Goal: Task Accomplishment & Management: Manage account settings

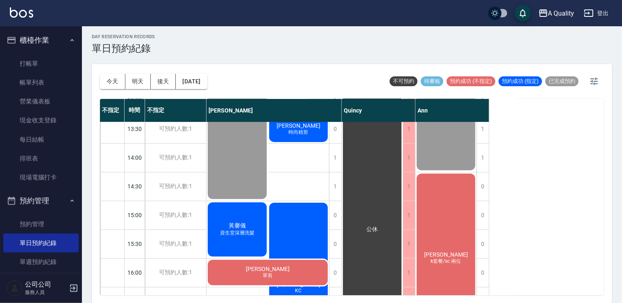
scroll to position [205, 0]
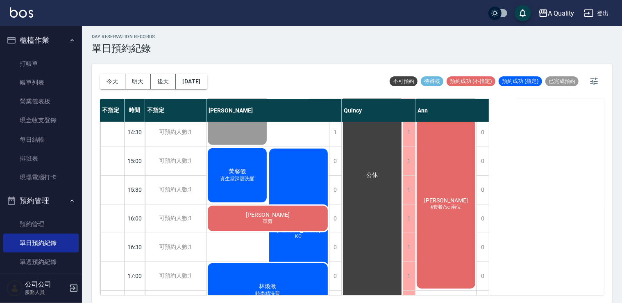
click at [230, 175] on span "資生堂深層洗髮" at bounding box center [237, 178] width 38 height 7
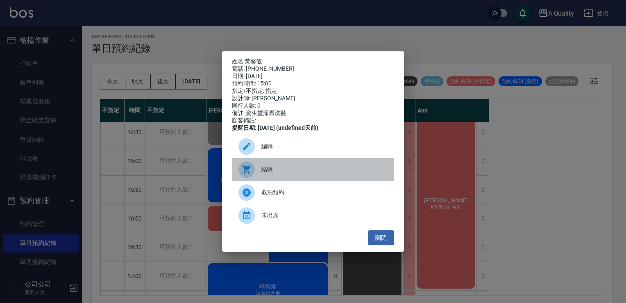
click at [276, 172] on span "結帳" at bounding box center [325, 169] width 126 height 9
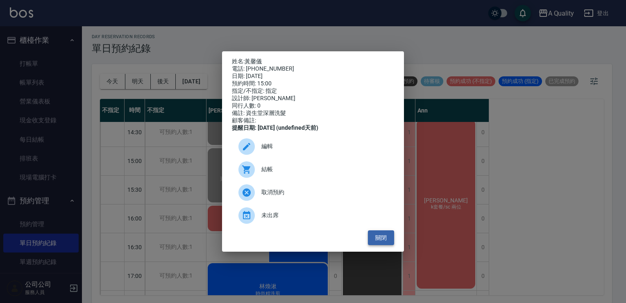
click at [375, 236] on button "關閉" at bounding box center [381, 237] width 26 height 15
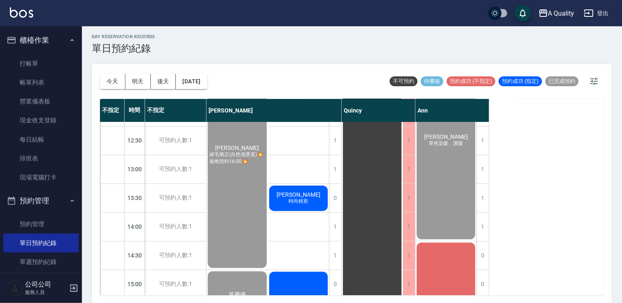
scroll to position [0, 0]
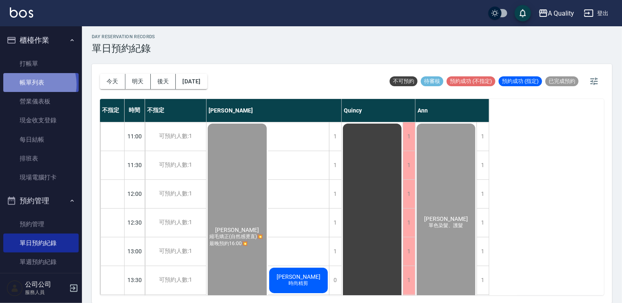
click at [29, 84] on link "帳單列表" at bounding box center [40, 82] width 75 height 19
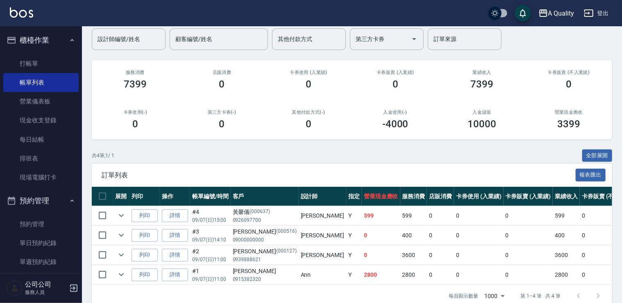
scroll to position [86, 0]
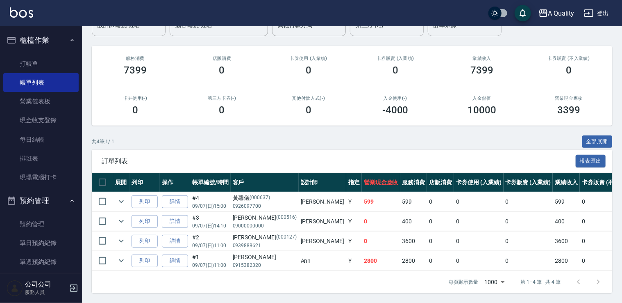
click at [127, 237] on td at bounding box center [121, 240] width 16 height 19
click at [120, 239] on icon "expand row" at bounding box center [121, 240] width 5 height 3
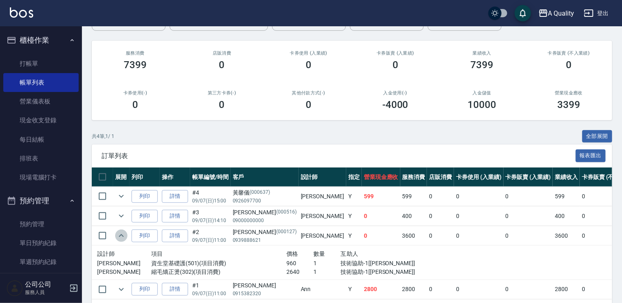
click at [120, 234] on icon "expand row" at bounding box center [121, 235] width 10 height 10
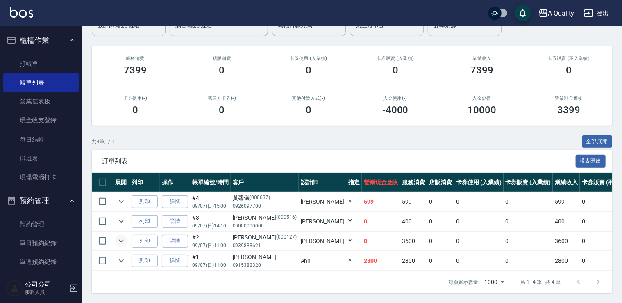
scroll to position [82, 0]
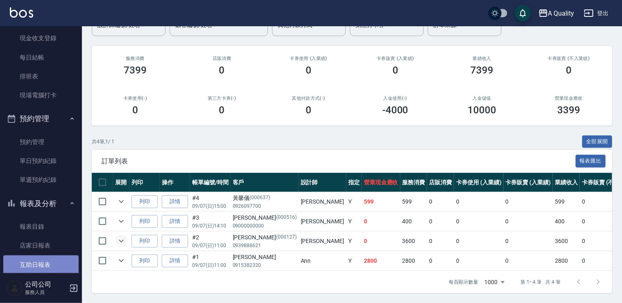
click at [48, 263] on link "互助日報表" at bounding box center [40, 264] width 75 height 19
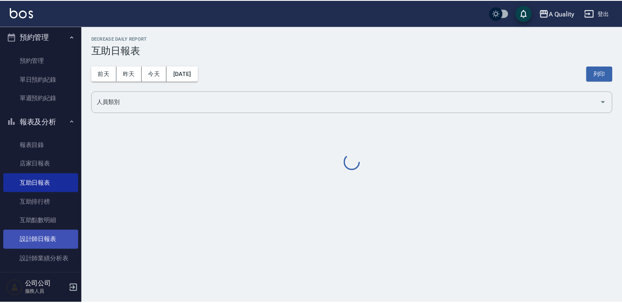
scroll to position [164, 0]
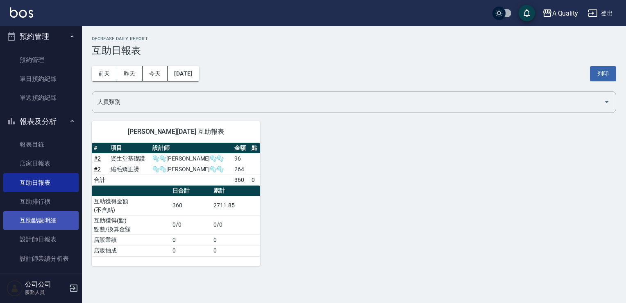
click at [37, 224] on link "互助點數明細" at bounding box center [40, 220] width 75 height 19
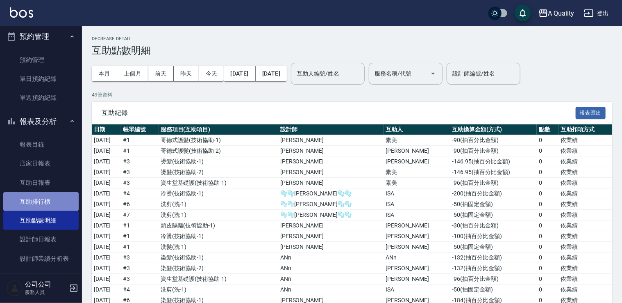
click at [48, 207] on link "互助排行榜" at bounding box center [40, 201] width 75 height 19
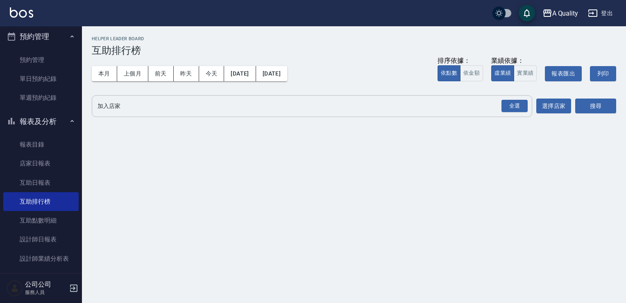
drag, startPoint x: 523, startPoint y: 106, endPoint x: 530, endPoint y: 106, distance: 7.4
click at [524, 106] on div "全選" at bounding box center [515, 106] width 26 height 13
click at [570, 106] on button "選擇店家" at bounding box center [554, 106] width 35 height 15
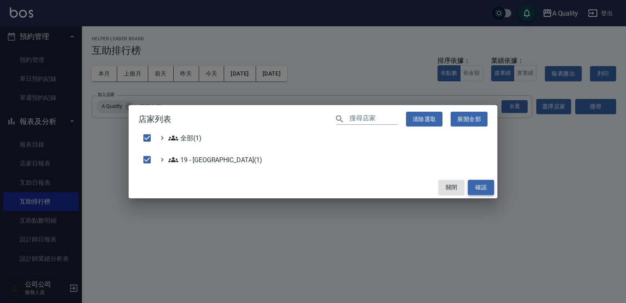
click at [474, 186] on button "確認" at bounding box center [481, 187] width 26 height 15
checkbox input "false"
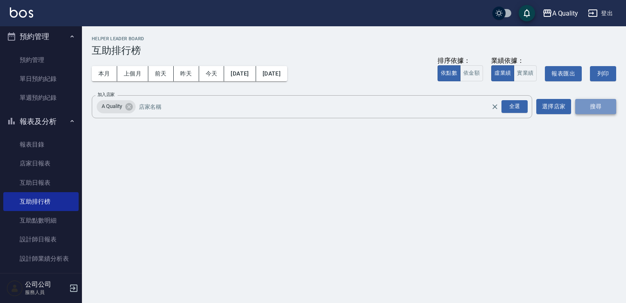
click at [588, 103] on button "搜尋" at bounding box center [595, 106] width 41 height 15
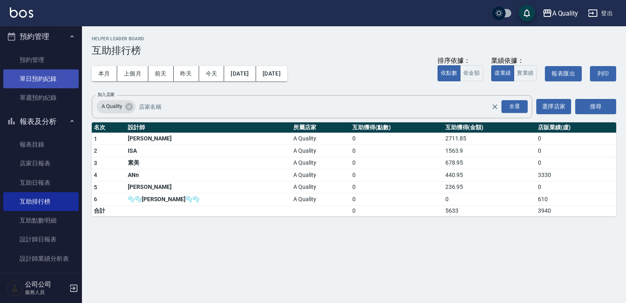
click at [41, 71] on link "單日預約紀錄" at bounding box center [40, 78] width 75 height 19
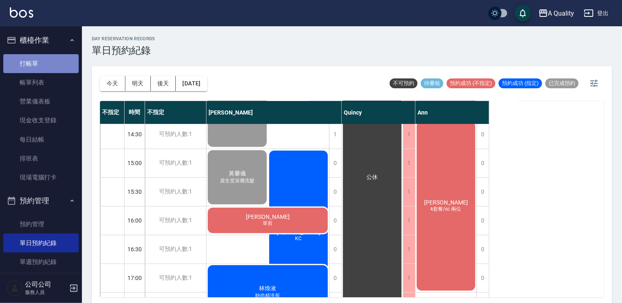
click at [51, 64] on link "打帳單" at bounding box center [40, 63] width 75 height 19
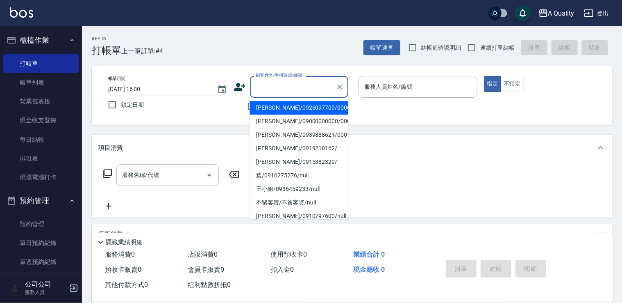
click at [302, 88] on input "顧客姓名/手機號碼/編號" at bounding box center [293, 87] width 79 height 14
click at [239, 87] on icon at bounding box center [240, 87] width 12 height 12
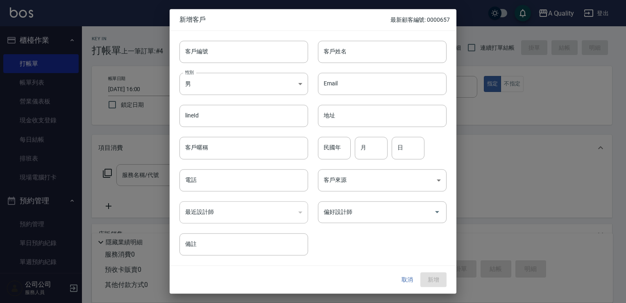
click at [353, 39] on div "客戶姓名 客戶姓名" at bounding box center [377, 47] width 139 height 32
click at [350, 48] on input "客戶姓名" at bounding box center [382, 52] width 129 height 22
type input "Z"
type input "[PERSON_NAME]"
click at [205, 192] on div "最近設計師 ​ 最近設計師" at bounding box center [239, 207] width 139 height 32
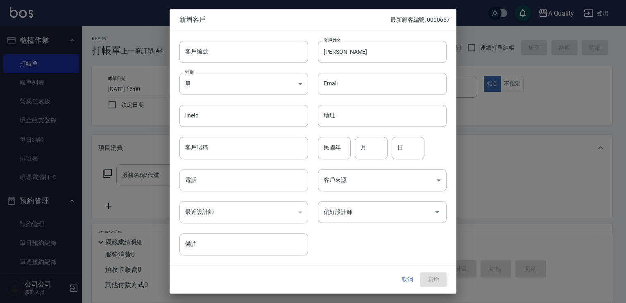
click at [206, 184] on input "電話" at bounding box center [244, 180] width 129 height 22
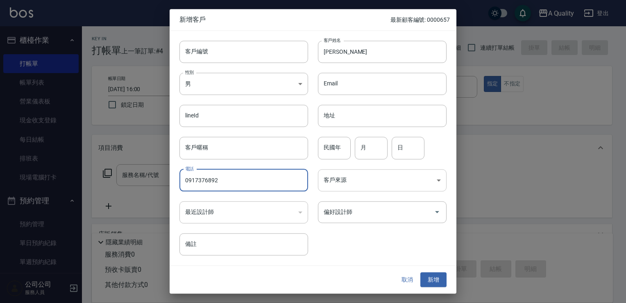
type input "0917376892"
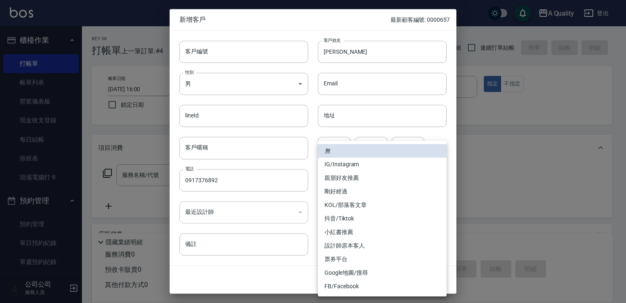
click at [386, 185] on body "A Quality 登出 櫃檯作業 打帳單 帳單列表 營業儀表板 現金收支登錄 每日結帳 排班表 現場電腦打卡 預約管理 預約管理 單日預約紀錄 單週預約紀錄…" at bounding box center [313, 200] width 626 height 400
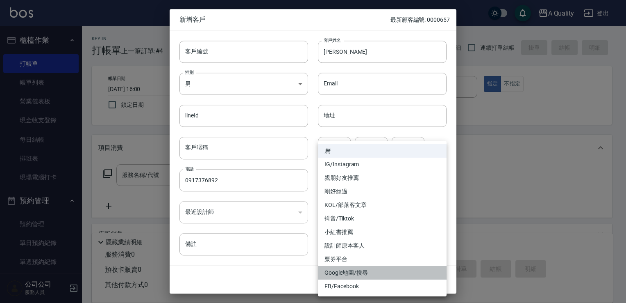
drag, startPoint x: 358, startPoint y: 270, endPoint x: 362, endPoint y: 243, distance: 26.6
click at [358, 270] on li "Google地圖/搜尋" at bounding box center [382, 273] width 129 height 14
type input "Google地圖/搜尋"
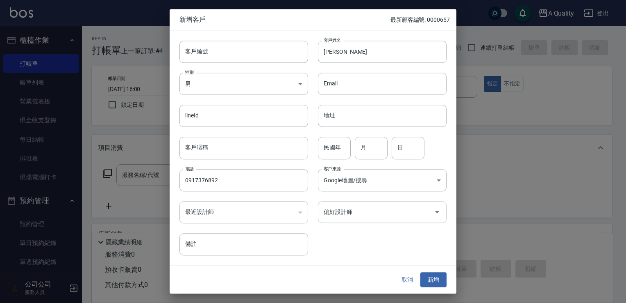
click at [353, 204] on div "偏好設計師" at bounding box center [382, 212] width 129 height 22
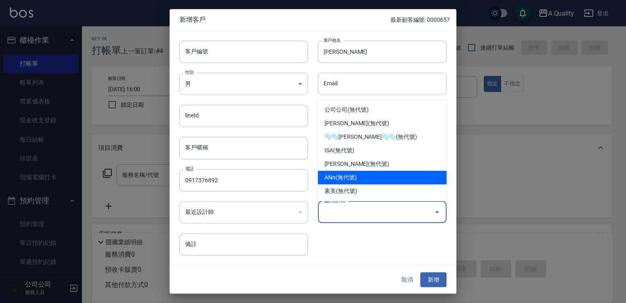
click at [346, 182] on li "ANn(無代號)" at bounding box center [382, 178] width 129 height 14
type input "ANn"
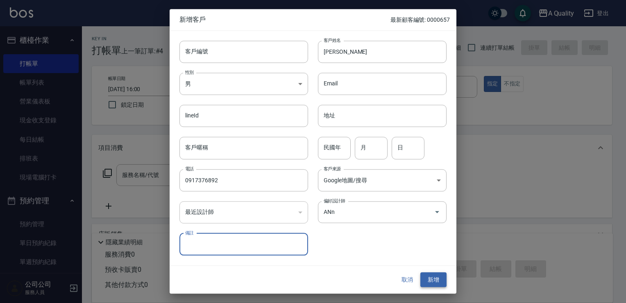
click at [432, 283] on button "新增" at bounding box center [434, 279] width 26 height 15
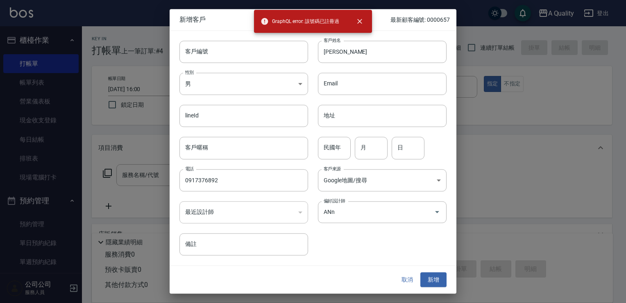
click at [416, 278] on button "取消" at bounding box center [407, 279] width 26 height 15
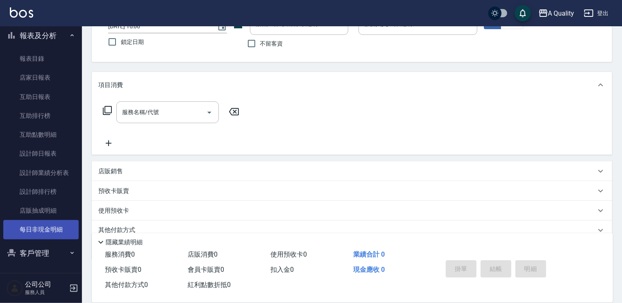
scroll to position [97, 0]
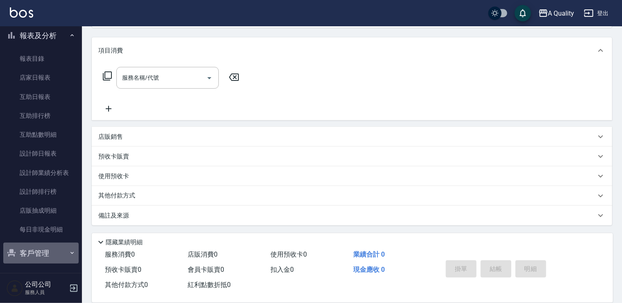
click at [41, 250] on button "客戶管理" at bounding box center [40, 252] width 75 height 21
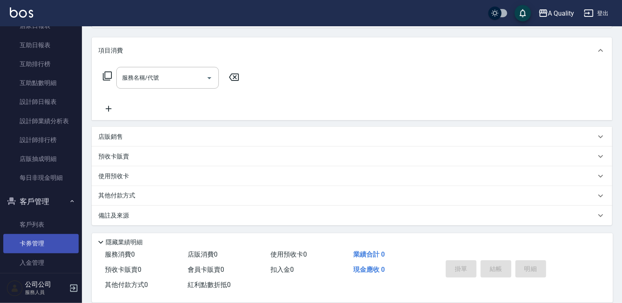
scroll to position [306, 0]
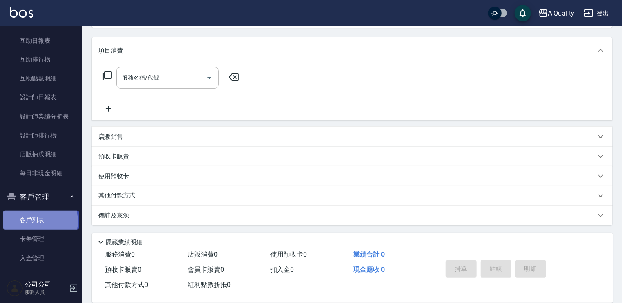
click at [40, 221] on link "客戶列表" at bounding box center [40, 219] width 75 height 19
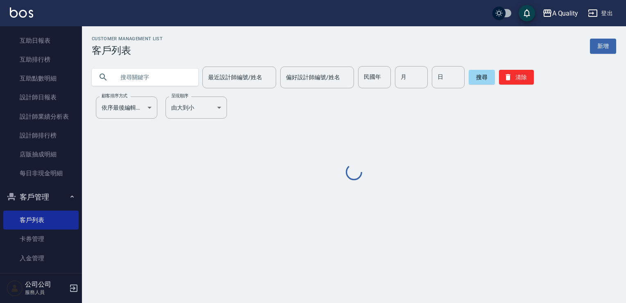
click at [178, 82] on input "text" at bounding box center [153, 77] width 77 height 22
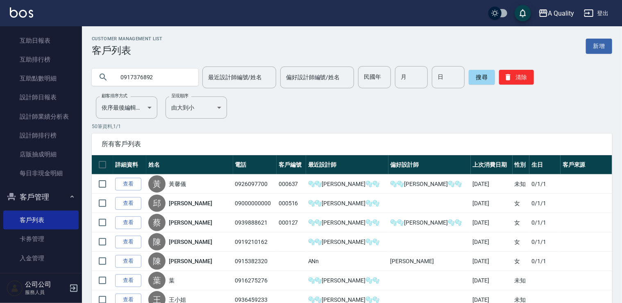
type input "0917376892"
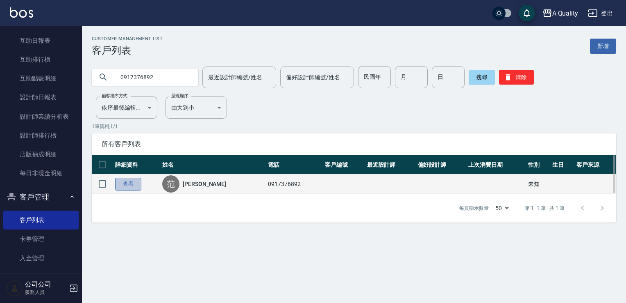
click at [131, 182] on link "查看" at bounding box center [128, 183] width 26 height 13
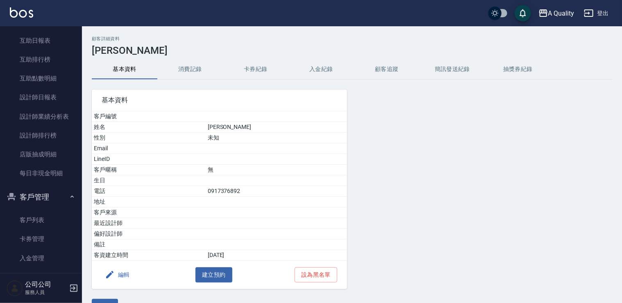
click at [123, 272] on button "編輯" at bounding box center [118, 274] width 32 height 15
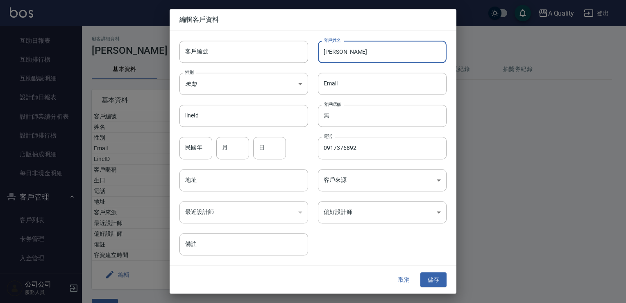
click at [375, 56] on input "范S" at bounding box center [382, 52] width 129 height 22
type input "[PERSON_NAME]"
click at [442, 286] on button "儲存" at bounding box center [434, 279] width 26 height 15
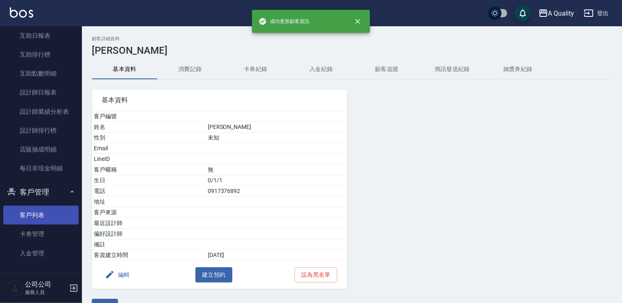
scroll to position [313, 0]
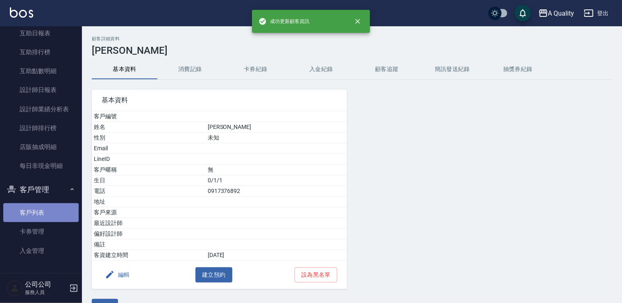
click at [41, 212] on link "客戶列表" at bounding box center [40, 212] width 75 height 19
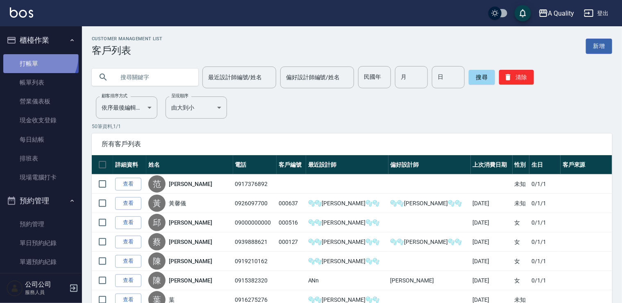
click at [37, 57] on link "打帳單" at bounding box center [40, 63] width 75 height 19
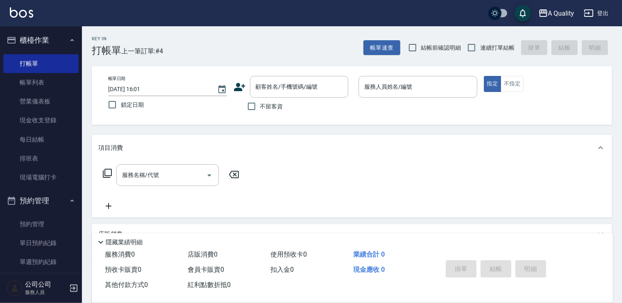
click at [236, 89] on icon at bounding box center [239, 87] width 11 height 8
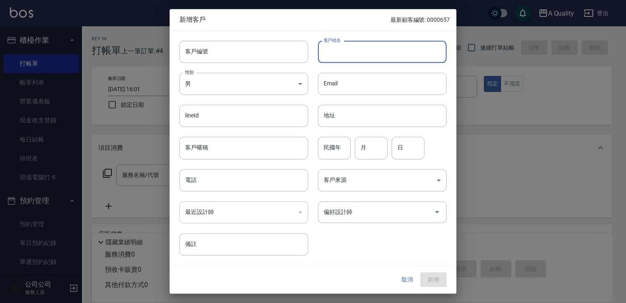
click at [363, 58] on input "客戶姓名" at bounding box center [382, 52] width 129 height 22
type input "[PERSON_NAME]"
click at [246, 161] on div "電話 電話" at bounding box center [239, 175] width 139 height 32
click at [232, 182] on input "電話" at bounding box center [244, 180] width 129 height 22
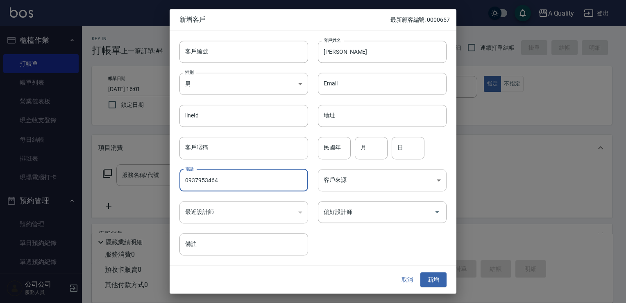
type input "0937953464"
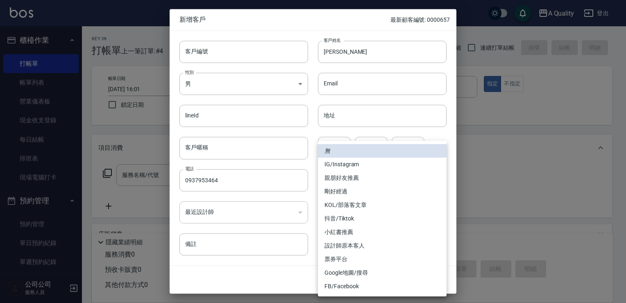
click at [369, 178] on body "A Quality 登出 櫃檯作業 打帳單 帳單列表 營業儀表板 現金收支登錄 每日結帳 排班表 現場電腦打卡 預約管理 預約管理 單日預約紀錄 單週預約紀錄…" at bounding box center [313, 200] width 626 height 400
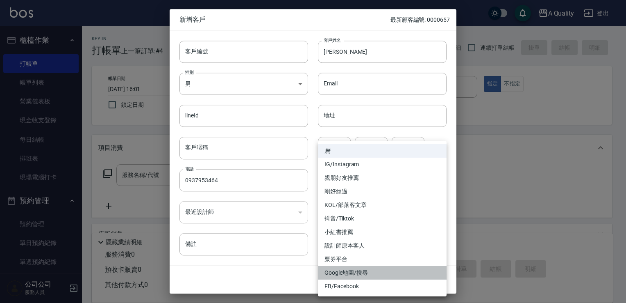
click at [355, 270] on li "Google地圖/搜尋" at bounding box center [382, 273] width 129 height 14
type input "Google地圖/搜尋"
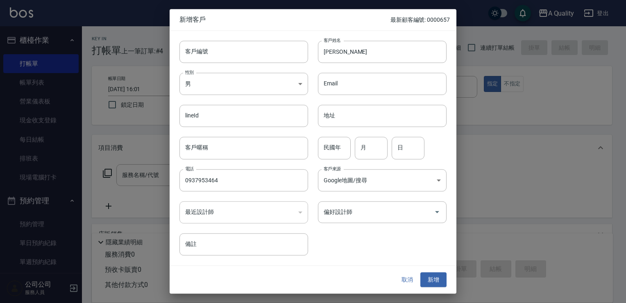
click at [433, 277] on button "新增" at bounding box center [434, 279] width 26 height 15
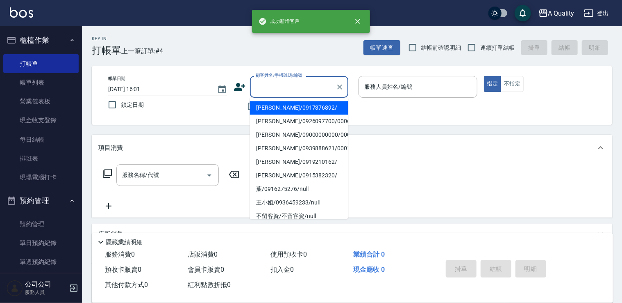
click at [283, 91] on input "顧客姓名/手機號碼/編號" at bounding box center [293, 87] width 79 height 14
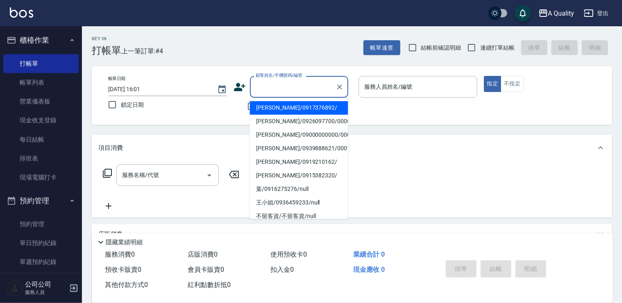
click at [283, 107] on li "范文宜/0917376892/" at bounding box center [299, 108] width 98 height 14
type input "范文宜/0917376892/"
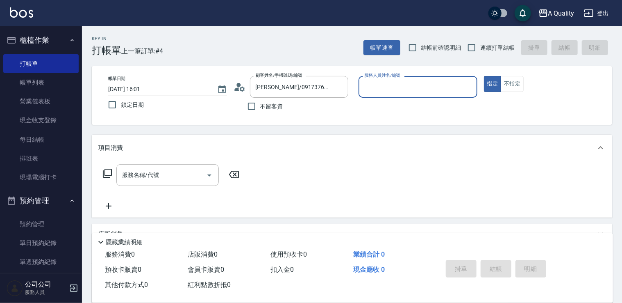
click at [449, 93] on input "服務人員姓名/編號" at bounding box center [417, 87] width 111 height 14
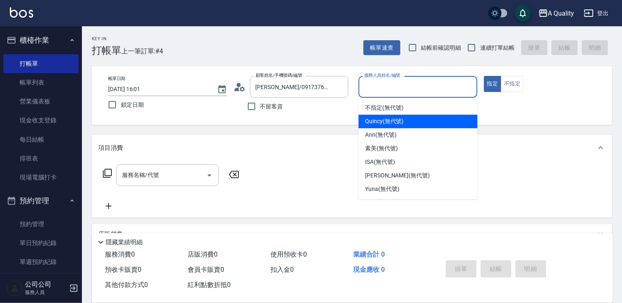
click at [393, 127] on div "Quincy (無代號)" at bounding box center [418, 121] width 119 height 14
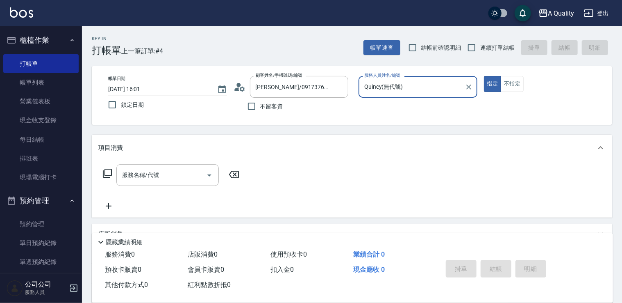
click at [418, 71] on div "帳單日期 2025/09/07 16:01 鎖定日期 顧客姓名/手機號碼/編號 范文宜/0917376892/ 顧客姓名/手機號碼/編號 不留客資 服務人員姓…" at bounding box center [352, 95] width 521 height 59
click at [414, 88] on input "Quincy(無代號)" at bounding box center [411, 87] width 99 height 14
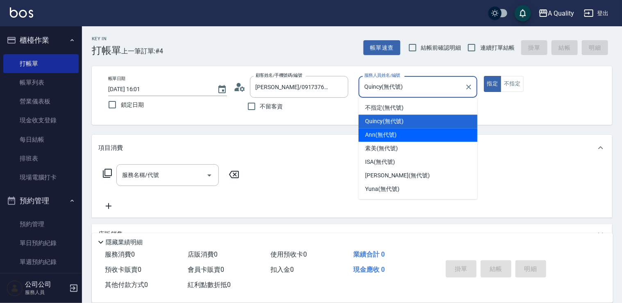
click at [392, 131] on span "Ann (無代號)" at bounding box center [381, 134] width 32 height 9
type input "Ann(無代號)"
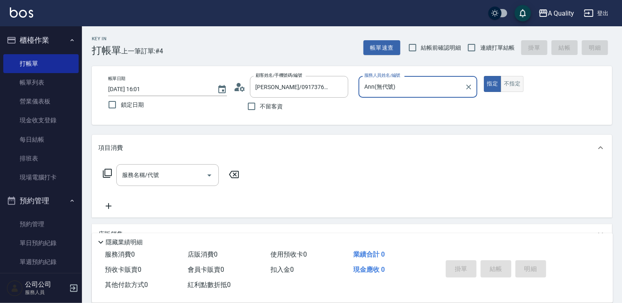
click at [514, 82] on button "不指定" at bounding box center [512, 84] width 23 height 16
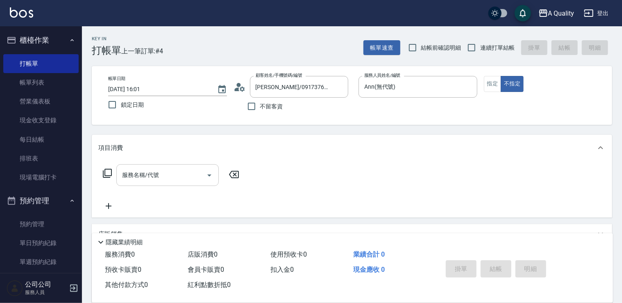
click at [173, 173] on input "服務名稱/代號" at bounding box center [161, 175] width 83 height 14
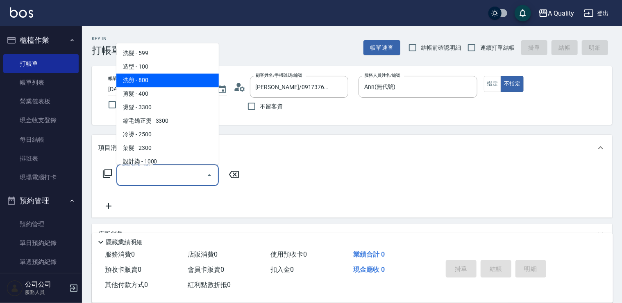
click at [148, 77] on span "洗剪 - 800" at bounding box center [167, 80] width 102 height 14
type input "洗剪(103)"
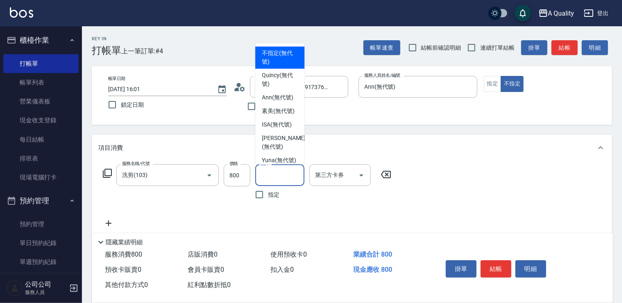
click at [282, 170] on input "洗-1" at bounding box center [280, 175] width 42 height 14
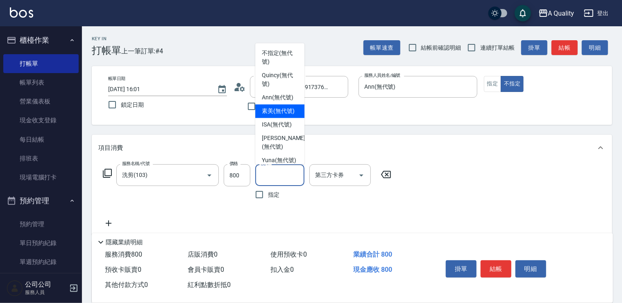
click at [271, 114] on span "素美 (無代號)" at bounding box center [278, 111] width 33 height 9
type input "素美(無代號)"
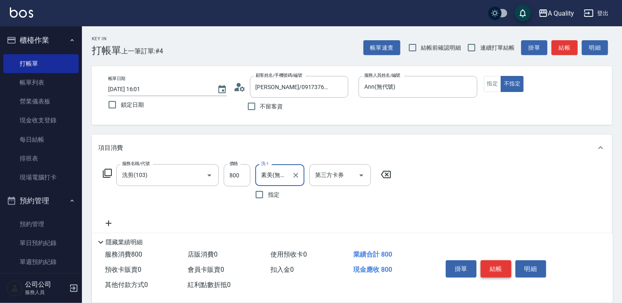
click at [491, 262] on button "結帳" at bounding box center [496, 268] width 31 height 17
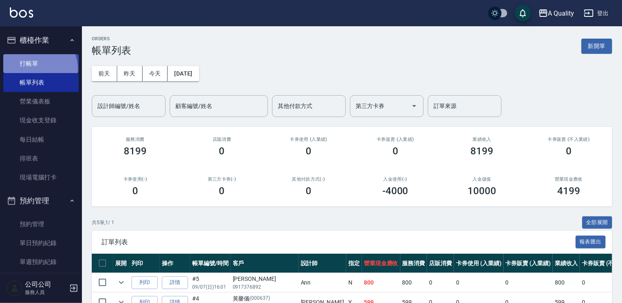
click at [38, 68] on link "打帳單" at bounding box center [40, 63] width 75 height 19
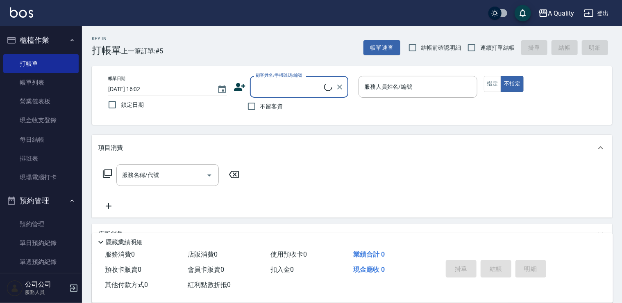
click at [293, 89] on input "顧客姓名/手機號碼/編號" at bounding box center [289, 87] width 71 height 14
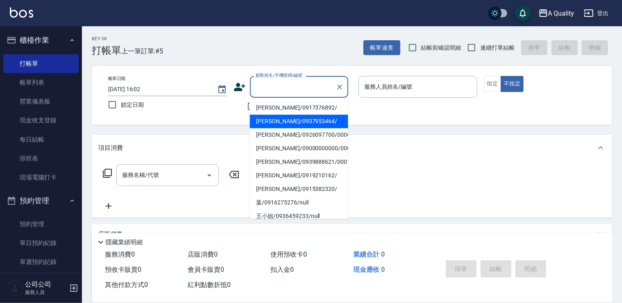
click at [290, 121] on li "陳玉欣/0937953464/" at bounding box center [299, 121] width 98 height 14
type input "陳玉欣/0937953464/"
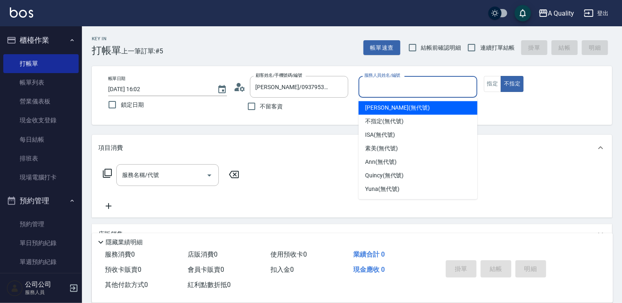
click at [426, 91] on input "服務人員姓名/編號" at bounding box center [417, 87] width 111 height 14
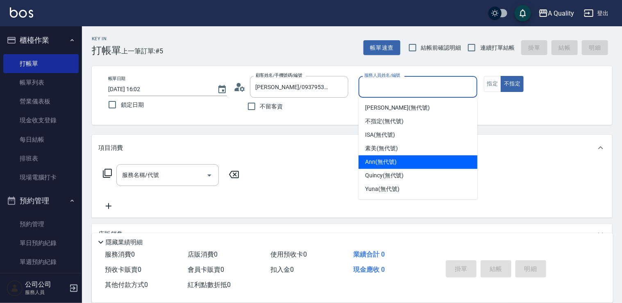
drag, startPoint x: 389, startPoint y: 163, endPoint x: 376, endPoint y: 163, distance: 13.5
click at [388, 163] on span "Ann (無代號)" at bounding box center [381, 161] width 32 height 9
type input "Ann(無代號)"
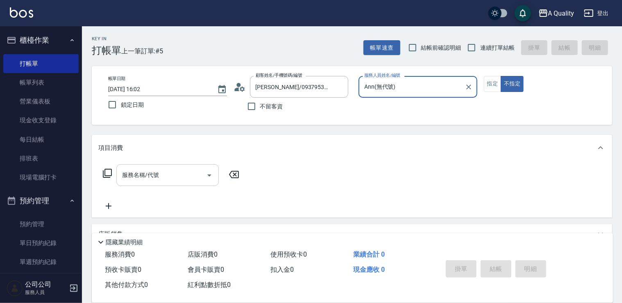
drag, startPoint x: 178, startPoint y: 174, endPoint x: 170, endPoint y: 166, distance: 11.3
click at [178, 174] on input "服務名稱/代號" at bounding box center [161, 175] width 83 height 14
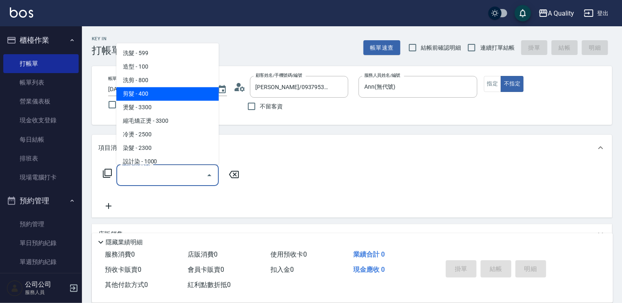
click at [155, 94] on span "剪髮 - 400" at bounding box center [167, 94] width 102 height 14
type input "剪髮(201)"
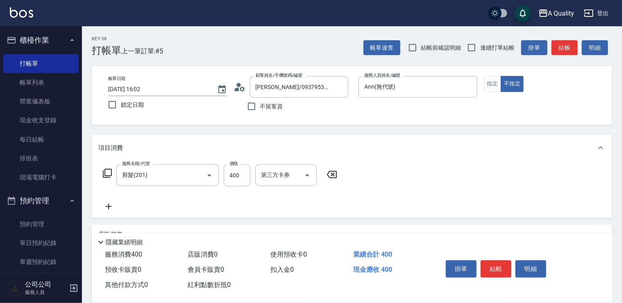
drag, startPoint x: 105, startPoint y: 207, endPoint x: 108, endPoint y: 204, distance: 4.6
click at [108, 204] on icon at bounding box center [108, 206] width 20 height 10
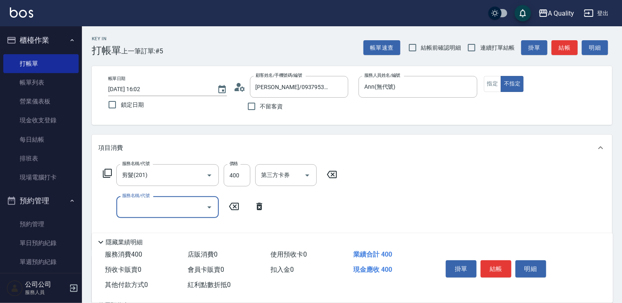
click at [133, 207] on input "服務名稱/代號" at bounding box center [161, 207] width 83 height 14
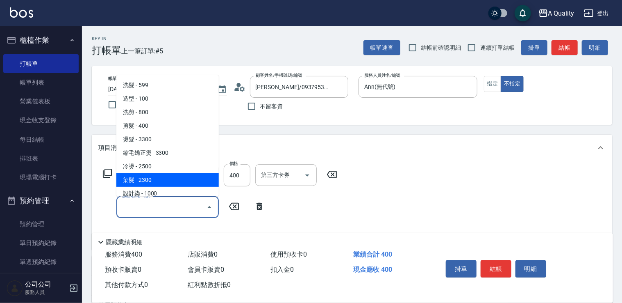
click at [155, 178] on span "染髮 - 2300" at bounding box center [167, 180] width 102 height 14
type input "染髮(401)"
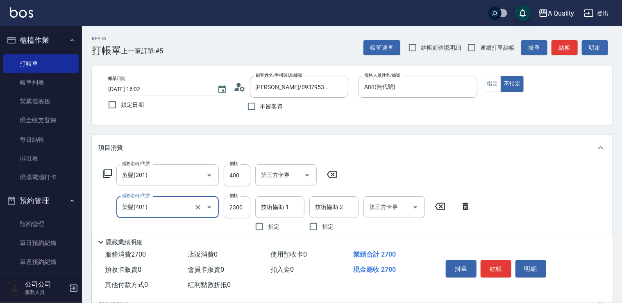
click at [229, 209] on input "2300" at bounding box center [237, 207] width 27 height 22
type input "2240"
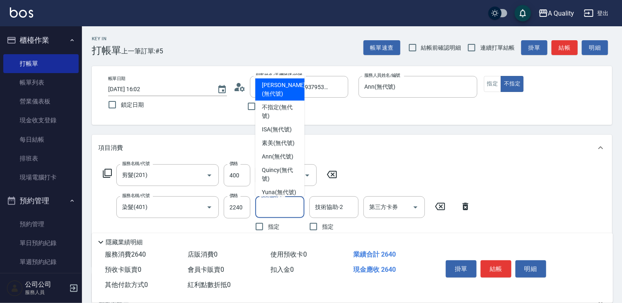
click at [291, 209] on input "技術協助-1" at bounding box center [280, 207] width 42 height 14
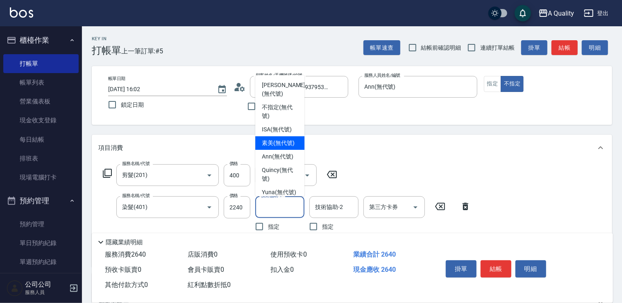
scroll to position [23, 0]
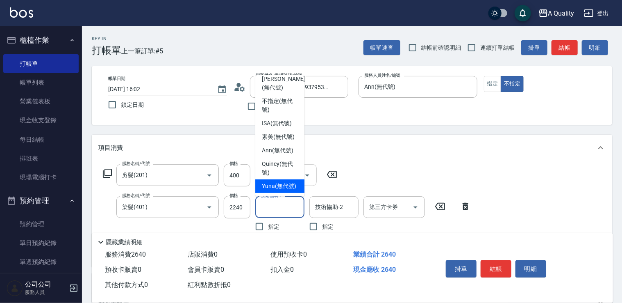
click at [277, 182] on span "Yuna (無代號)" at bounding box center [279, 186] width 34 height 9
type input "Yuna(無代號)"
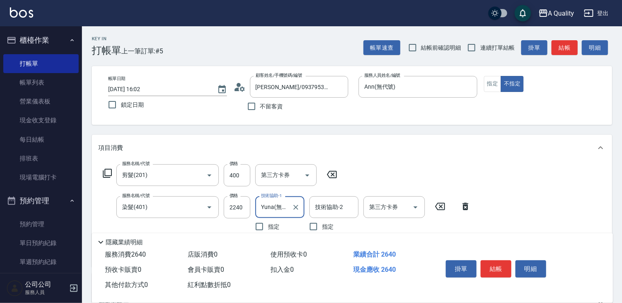
scroll to position [82, 0]
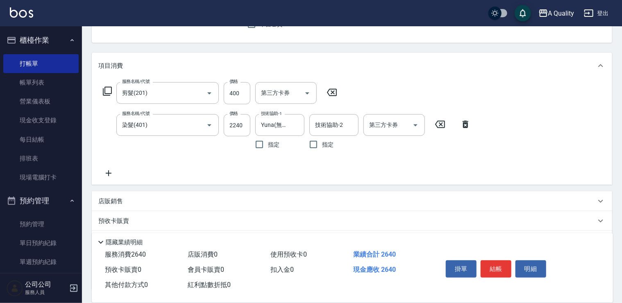
click at [112, 171] on icon at bounding box center [108, 173] width 20 height 10
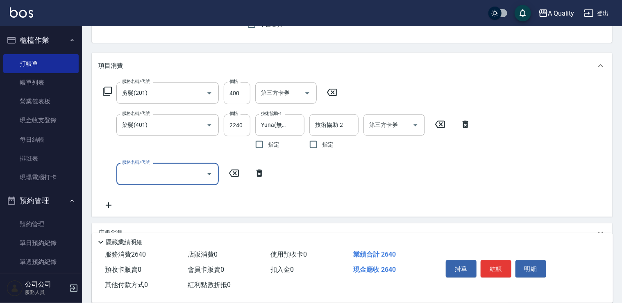
click at [148, 175] on input "服務名稱/代號" at bounding box center [161, 173] width 83 height 14
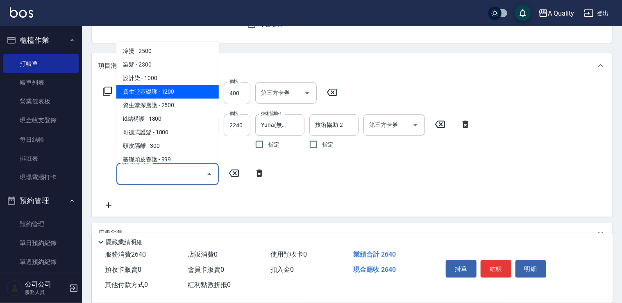
click at [164, 91] on span "資生堂基礎護 - 1200" at bounding box center [167, 92] width 102 height 14
type input "資生堂基礎護(501)"
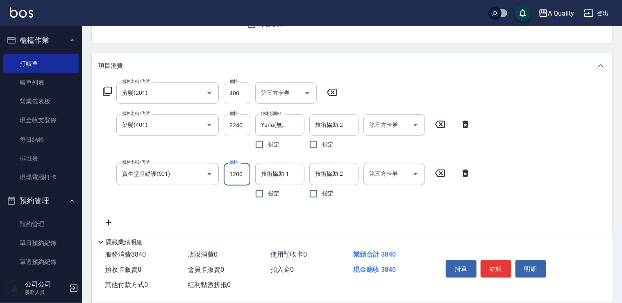
click at [228, 167] on input "1200" at bounding box center [237, 174] width 27 height 22
type input "960"
click at [273, 173] on input "技術協助-1" at bounding box center [280, 173] width 42 height 14
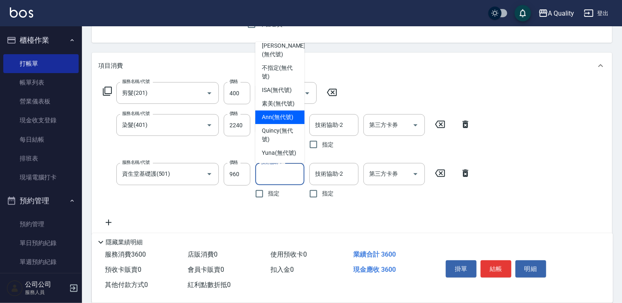
scroll to position [23, 0]
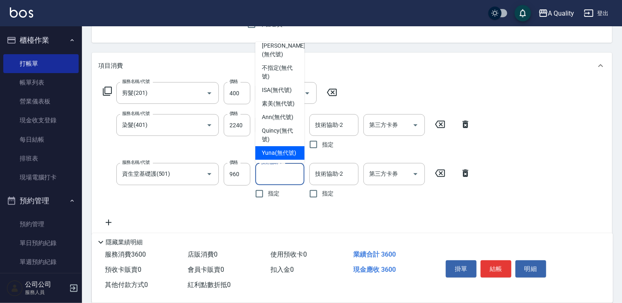
click at [280, 148] on span "Yuna (無代號)" at bounding box center [279, 152] width 34 height 9
type input "Yuna(無代號)"
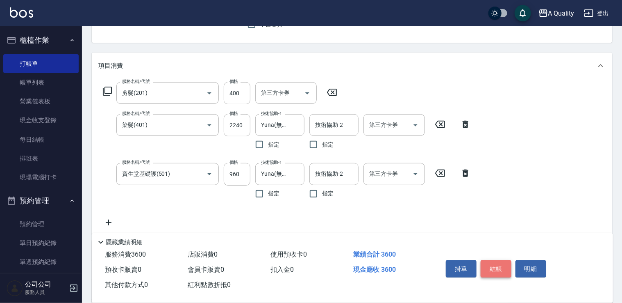
click at [496, 265] on button "結帳" at bounding box center [496, 268] width 31 height 17
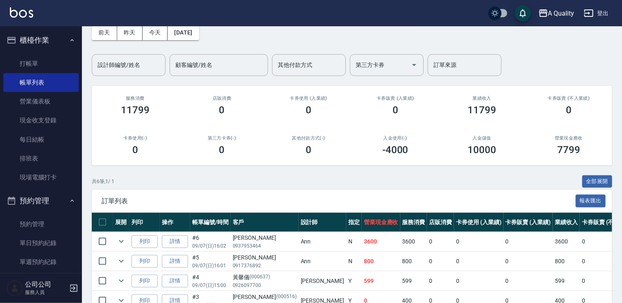
scroll to position [82, 0]
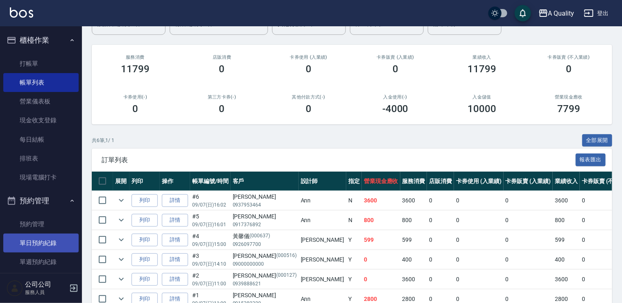
click at [46, 246] on link "單日預約紀錄" at bounding box center [40, 242] width 75 height 19
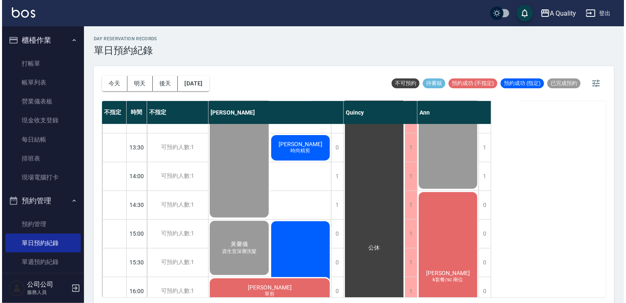
scroll to position [22, 0]
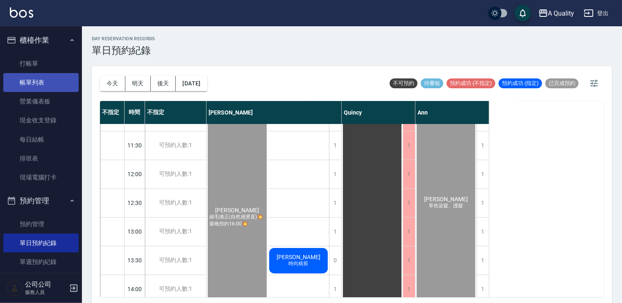
click at [46, 89] on link "帳單列表" at bounding box center [40, 82] width 75 height 19
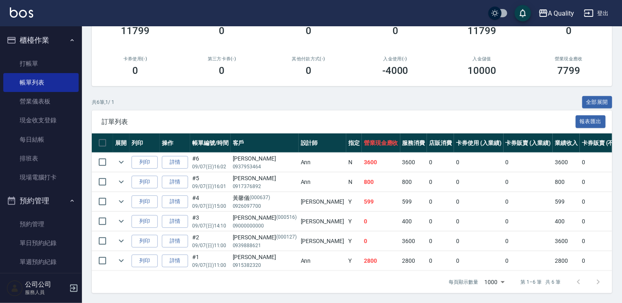
scroll to position [125, 0]
click at [125, 160] on icon "expand row" at bounding box center [121, 162] width 10 height 10
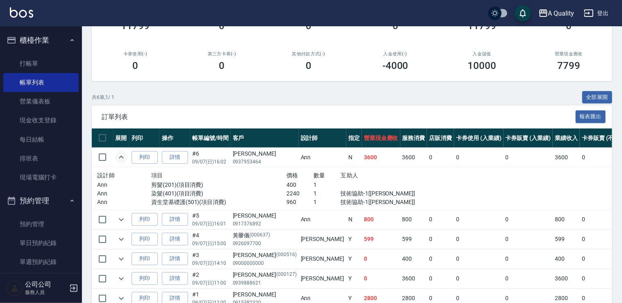
click at [124, 160] on icon "expand row" at bounding box center [121, 157] width 10 height 10
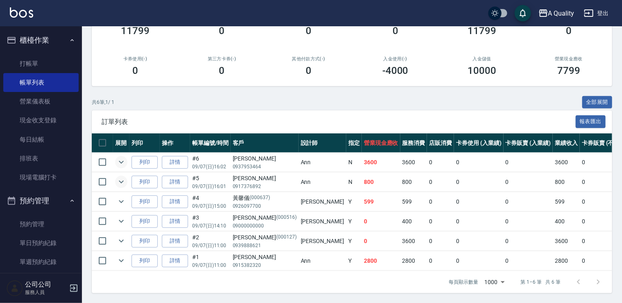
click at [123, 177] on icon "expand row" at bounding box center [121, 182] width 10 height 10
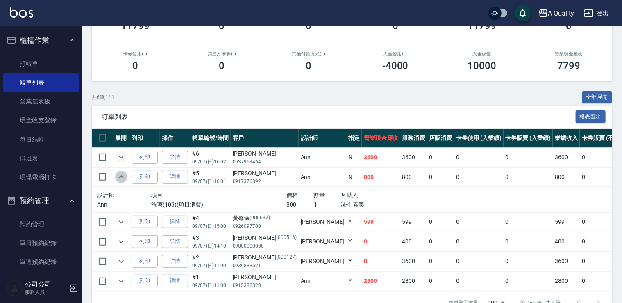
click at [123, 177] on icon "expand row" at bounding box center [121, 176] width 5 height 3
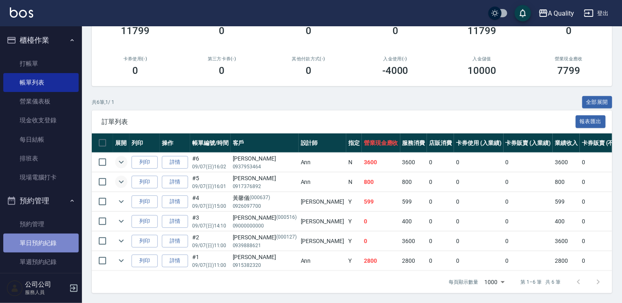
click at [55, 246] on link "單日預約紀錄" at bounding box center [40, 242] width 75 height 19
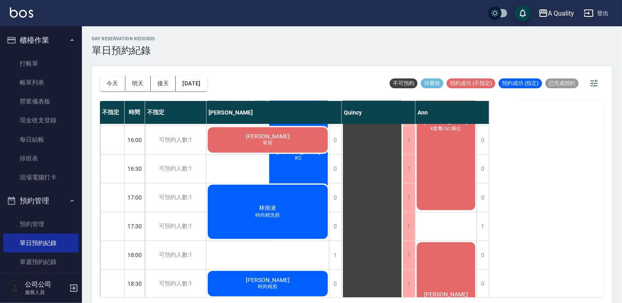
scroll to position [287, 0]
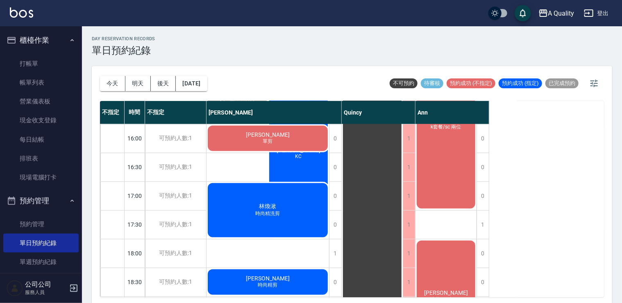
click at [237, 135] on div "劉小姐 單剪" at bounding box center [268, 138] width 123 height 28
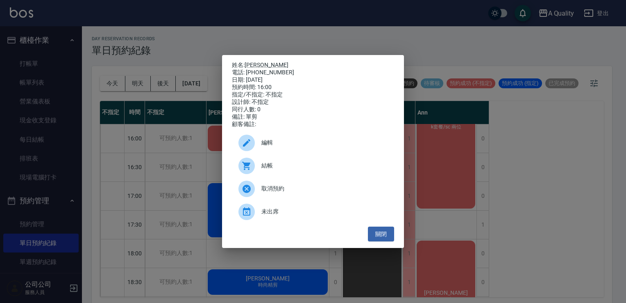
click at [291, 165] on span "結帳" at bounding box center [325, 165] width 126 height 9
click at [253, 61] on p "姓名: 劉小姐" at bounding box center [313, 64] width 162 height 7
click at [252, 61] on link "[PERSON_NAME]" at bounding box center [267, 64] width 44 height 7
click at [523, 164] on div "姓名: 劉小姐 電話: 0935939565 日期: 2025/09/07 預約時間: 16:00 指定/不指定: 不指定 設計師: 不指定 同行人數: 0 …" at bounding box center [313, 151] width 626 height 303
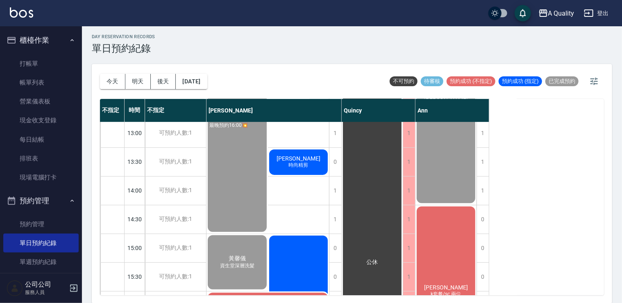
scroll to position [104, 0]
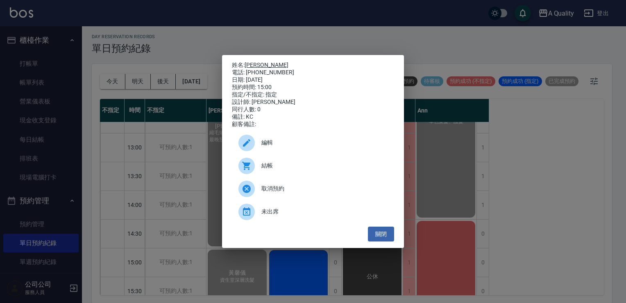
click at [253, 61] on link "[PERSON_NAME]" at bounding box center [267, 64] width 44 height 7
drag, startPoint x: 380, startPoint y: 236, endPoint x: 220, endPoint y: 194, distance: 166.0
click at [379, 236] on button "關閉" at bounding box center [381, 233] width 26 height 15
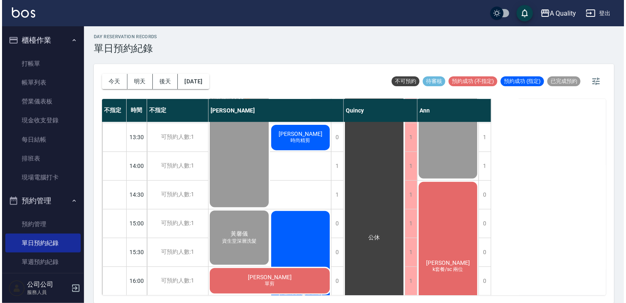
scroll to position [227, 0]
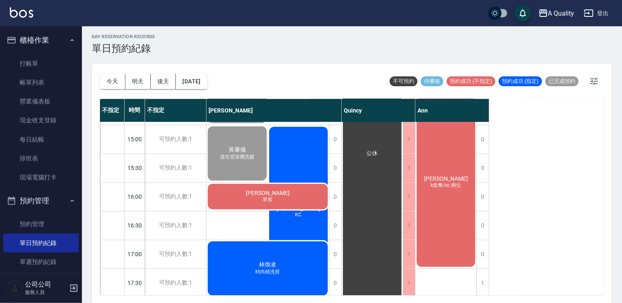
click at [231, 190] on div "劉小姐 單剪" at bounding box center [268, 196] width 123 height 28
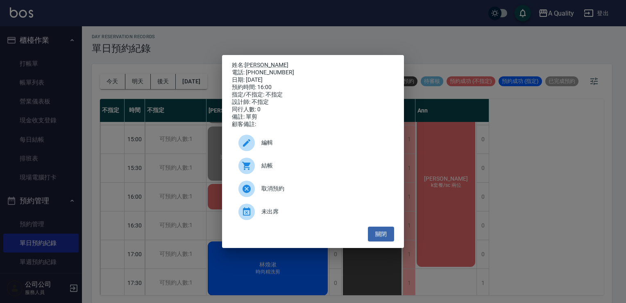
click at [258, 174] on div at bounding box center [250, 165] width 23 height 16
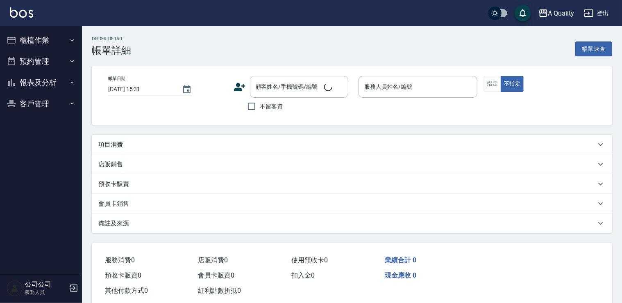
type input "2025/09/07 15:00"
type input "[PERSON_NAME](無代號)"
type input "資生堂深層洗髮"
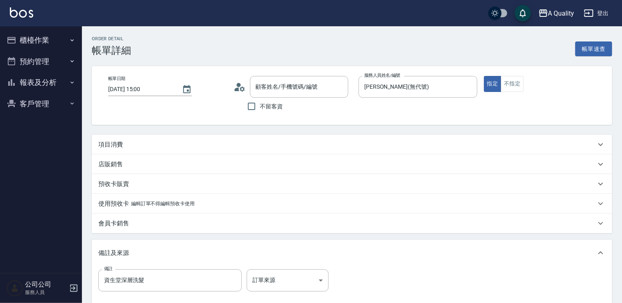
type input "黃馨儀/0926097700/000637"
click at [179, 143] on div "項目消費" at bounding box center [347, 144] width 498 height 9
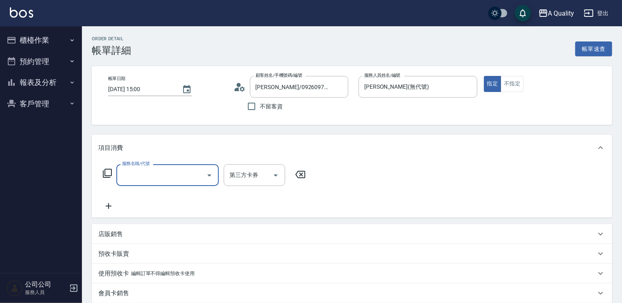
drag, startPoint x: 167, startPoint y: 172, endPoint x: 165, endPoint y: 166, distance: 6.1
click at [167, 171] on input "服務名稱/代號" at bounding box center [161, 175] width 83 height 14
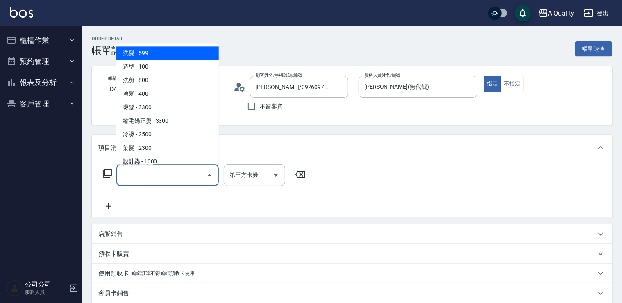
drag, startPoint x: 154, startPoint y: 47, endPoint x: 173, endPoint y: 55, distance: 20.7
click at [155, 48] on span "洗髮 - 599" at bounding box center [167, 53] width 102 height 14
type input "洗髮(101)"
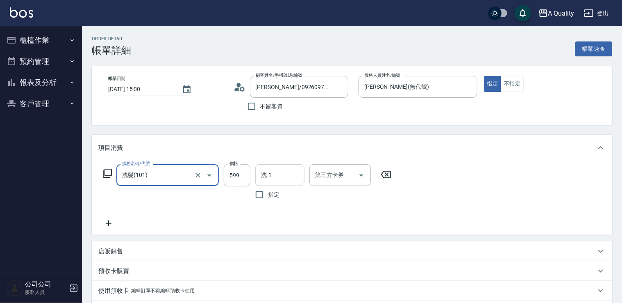
click at [287, 177] on input "洗-1" at bounding box center [280, 175] width 42 height 14
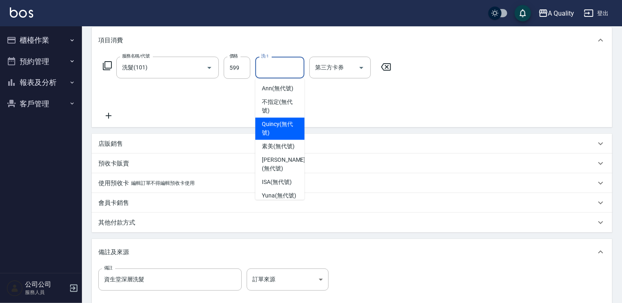
scroll to position [199, 0]
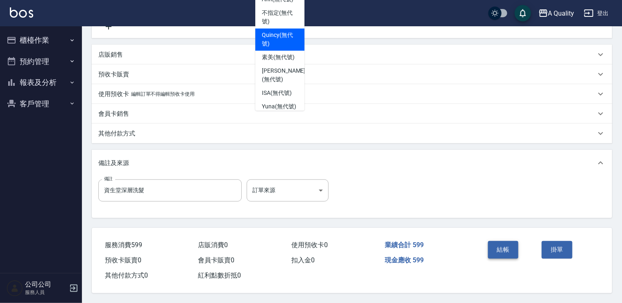
click at [497, 247] on button "結帳" at bounding box center [503, 249] width 31 height 17
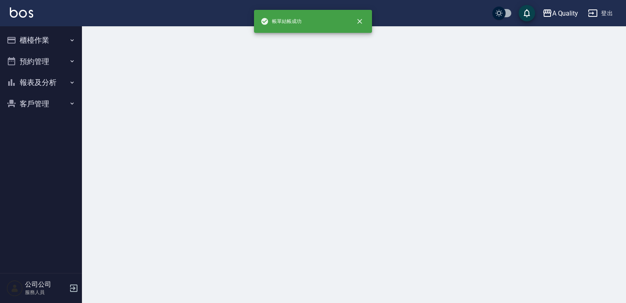
click at [34, 57] on button "預約管理" at bounding box center [40, 61] width 75 height 21
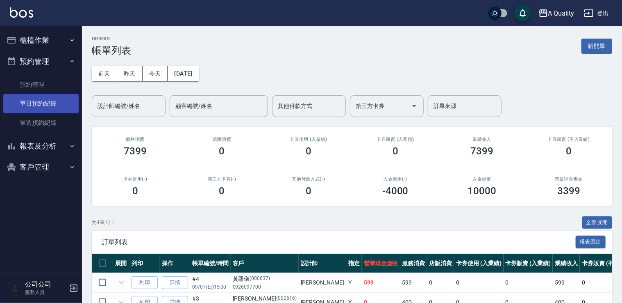
click at [50, 104] on link "單日預約紀錄" at bounding box center [40, 103] width 75 height 19
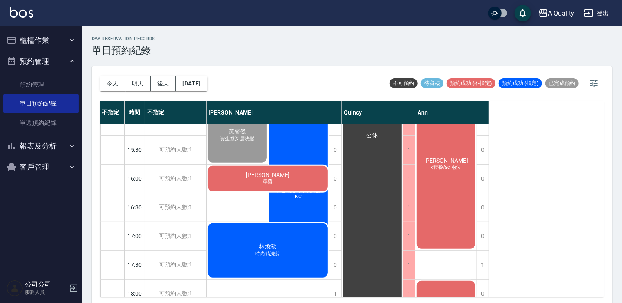
scroll to position [205, 0]
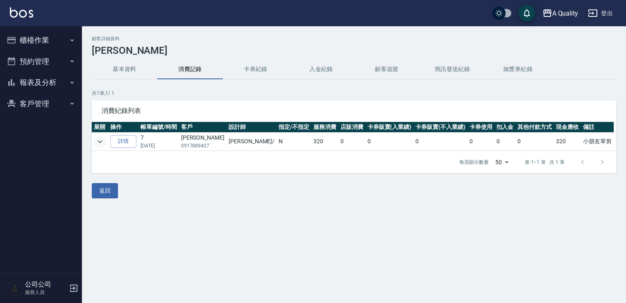
click at [103, 139] on icon "expand row" at bounding box center [100, 141] width 10 height 10
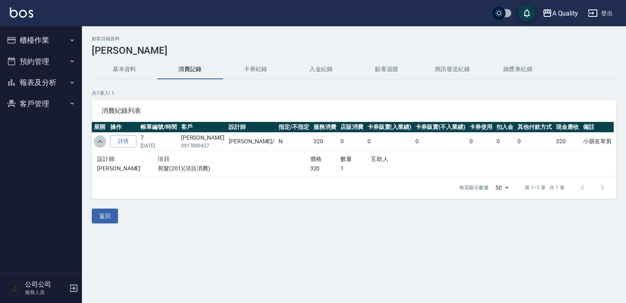
click at [100, 140] on icon "expand row" at bounding box center [100, 141] width 5 height 3
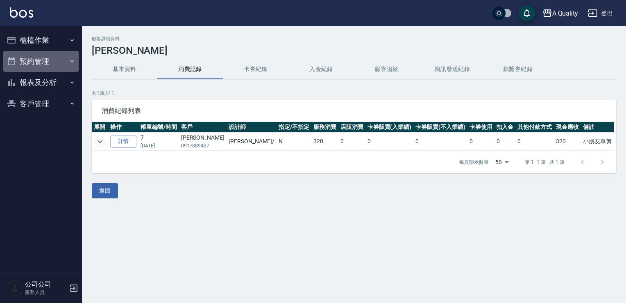
click at [23, 59] on button "預約管理" at bounding box center [40, 61] width 75 height 21
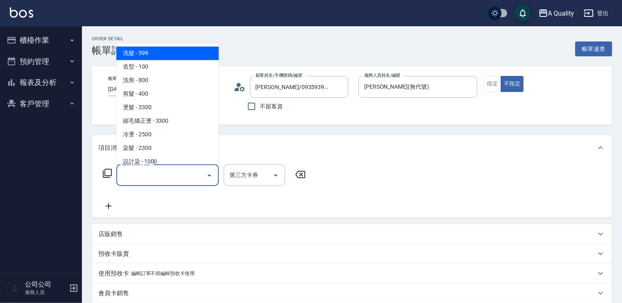
click at [151, 172] on input "服務名稱/代號" at bounding box center [161, 175] width 83 height 14
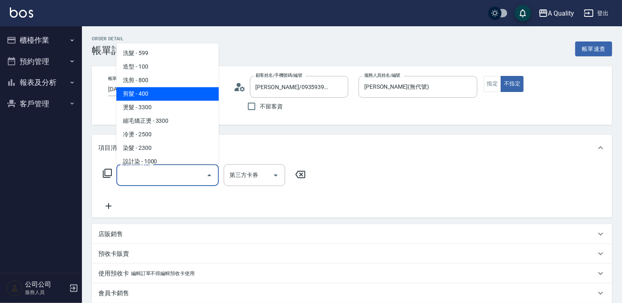
click at [150, 93] on span "剪髮 - 400" at bounding box center [167, 94] width 102 height 14
type input "剪髮(201)"
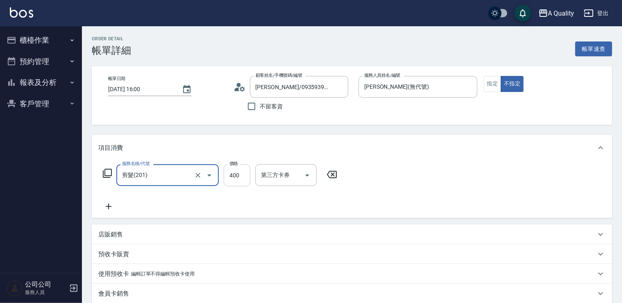
click at [246, 171] on input "400" at bounding box center [237, 175] width 27 height 22
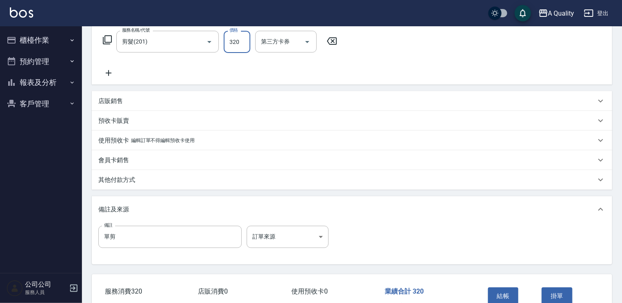
scroll to position [164, 0]
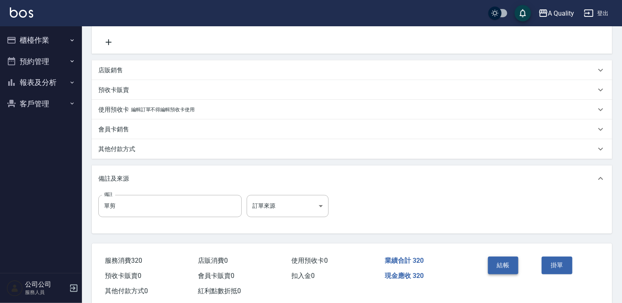
type input "320"
drag, startPoint x: 497, startPoint y: 272, endPoint x: 484, endPoint y: 261, distance: 16.9
click at [497, 271] on button "結帳" at bounding box center [503, 264] width 31 height 17
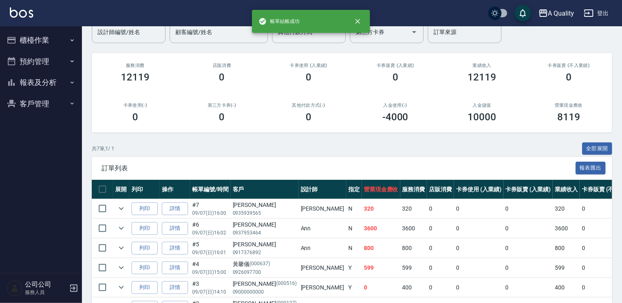
scroll to position [144, 0]
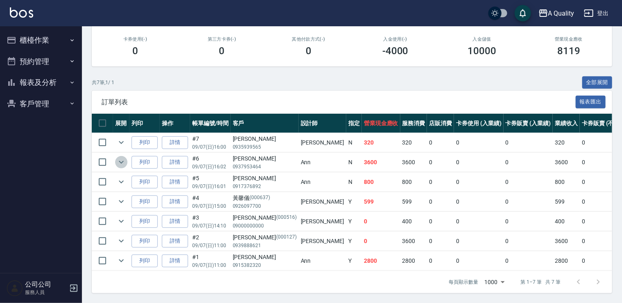
click at [122, 157] on icon "expand row" at bounding box center [121, 162] width 10 height 10
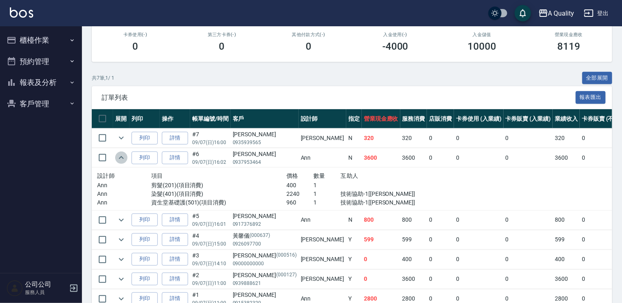
click at [122, 157] on icon "expand row" at bounding box center [121, 157] width 10 height 10
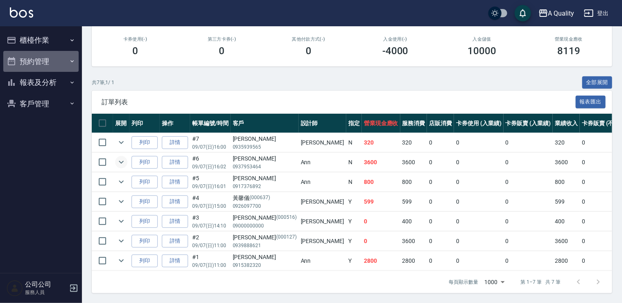
drag, startPoint x: 23, startPoint y: 59, endPoint x: 37, endPoint y: 84, distance: 28.1
click at [23, 59] on button "預約管理" at bounding box center [40, 61] width 75 height 21
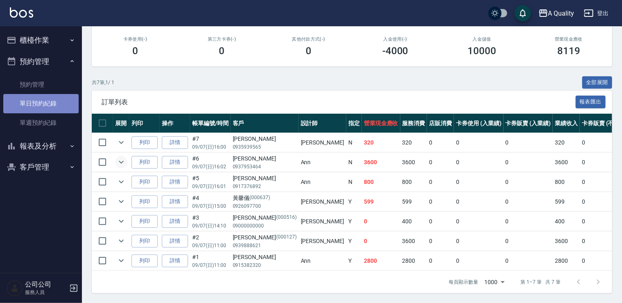
click at [50, 107] on link "單日預約紀錄" at bounding box center [40, 103] width 75 height 19
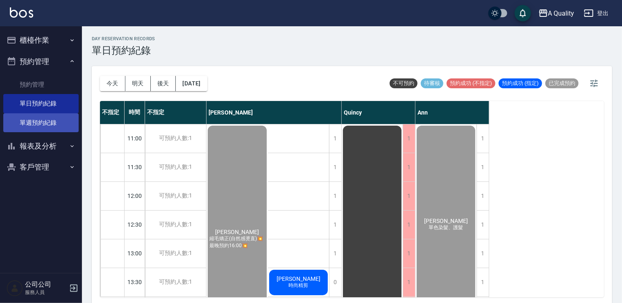
click at [43, 115] on link "單週預約紀錄" at bounding box center [40, 122] width 75 height 19
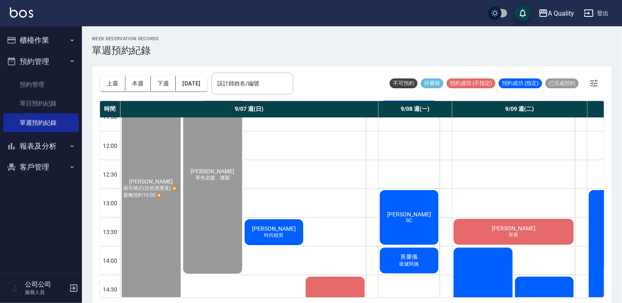
scroll to position [167, 0]
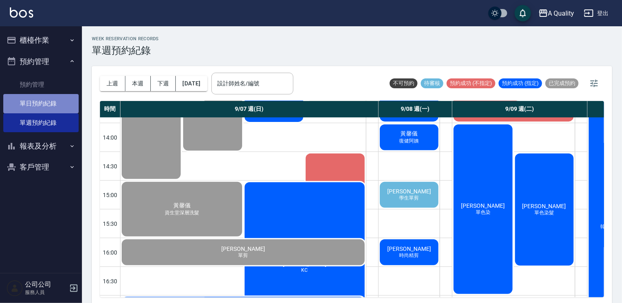
click at [48, 100] on link "單日預約紀錄" at bounding box center [40, 103] width 75 height 19
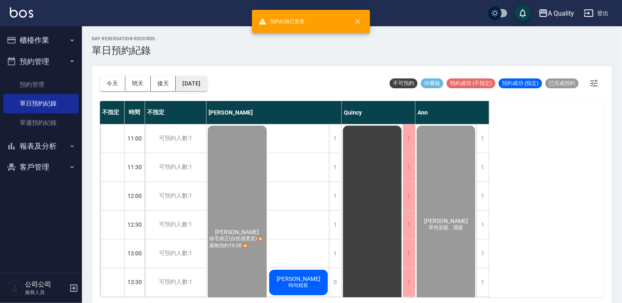
click at [207, 84] on button "[DATE]" at bounding box center [191, 83] width 31 height 15
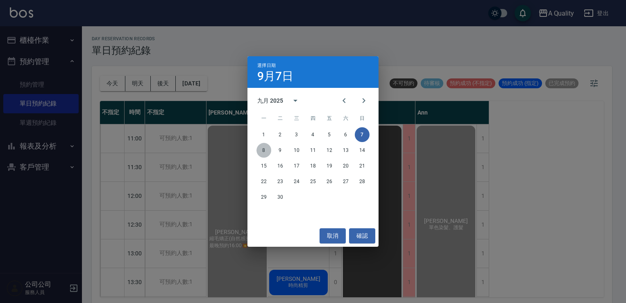
click at [267, 154] on button "8" at bounding box center [264, 150] width 15 height 15
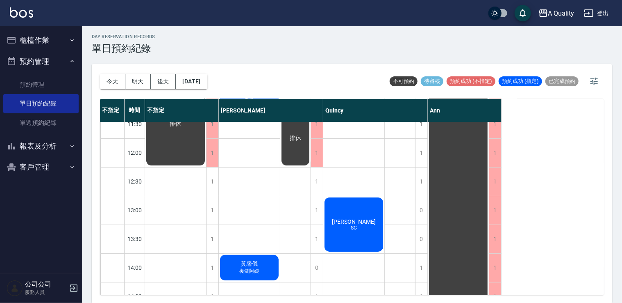
scroll to position [205, 0]
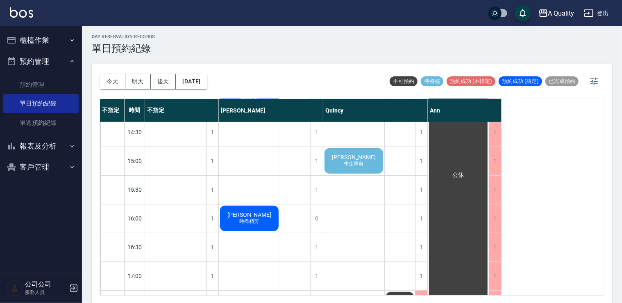
click at [350, 157] on span "[PERSON_NAME]" at bounding box center [353, 157] width 47 height 7
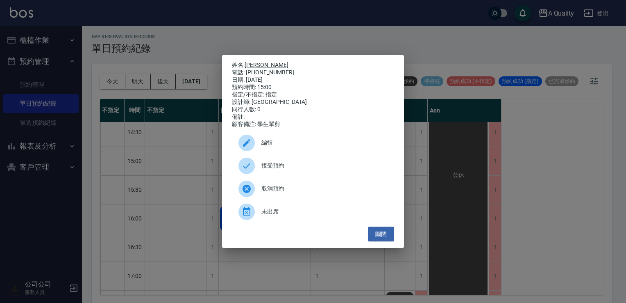
click at [298, 170] on span "接受預約" at bounding box center [325, 165] width 126 height 9
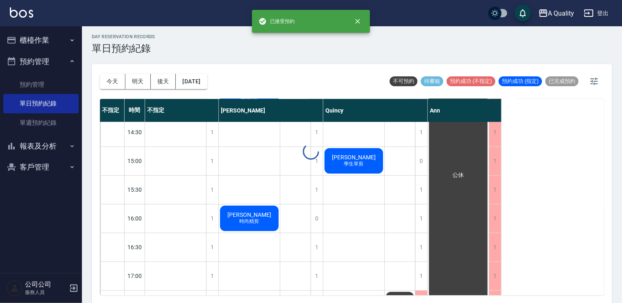
click at [360, 167] on span "學生單剪" at bounding box center [354, 163] width 23 height 7
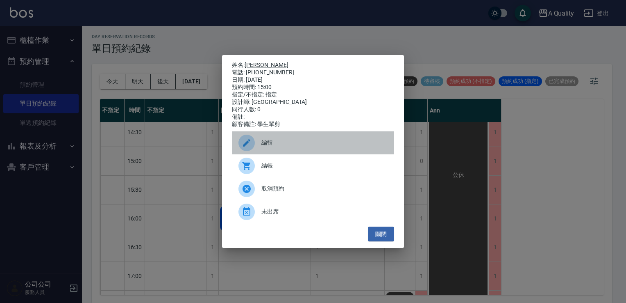
click at [275, 143] on span "編輯" at bounding box center [325, 142] width 126 height 9
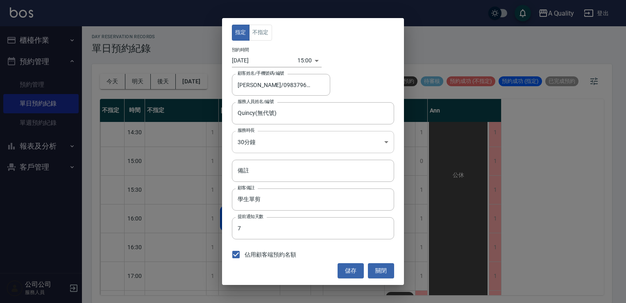
click at [264, 145] on body "A Quality 登出 櫃檯作業 打帳單 帳單列表 營業儀表板 現金收支登錄 每日結帳 排班表 現場電腦打卡 預約管理 預約管理 單日預約紀錄 單週預約紀錄…" at bounding box center [313, 150] width 626 height 305
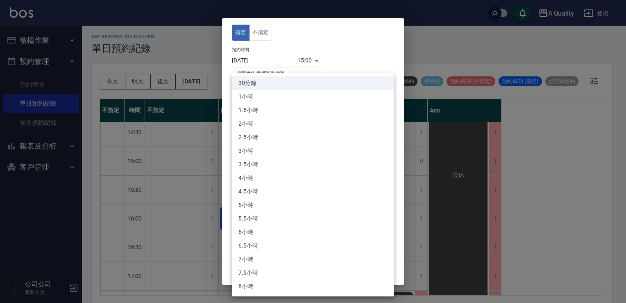
drag, startPoint x: 257, startPoint y: 98, endPoint x: 282, endPoint y: 121, distance: 33.6
click at [259, 99] on li "1小時" at bounding box center [313, 97] width 162 height 14
type input "2"
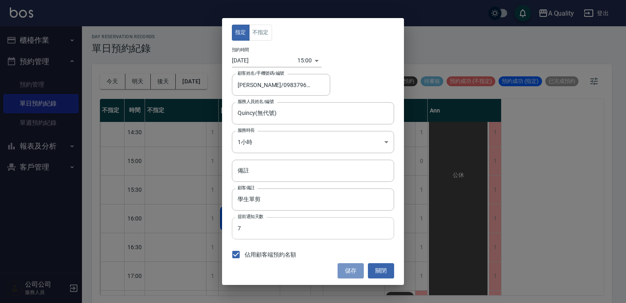
drag, startPoint x: 353, startPoint y: 269, endPoint x: 294, endPoint y: 231, distance: 69.8
click at [353, 268] on button "儲存" at bounding box center [351, 270] width 26 height 15
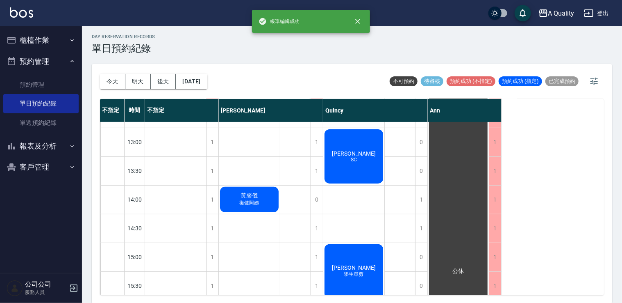
scroll to position [41, 0]
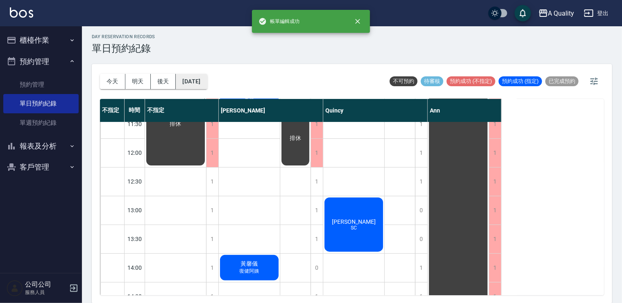
click at [203, 84] on button "[DATE]" at bounding box center [191, 81] width 31 height 15
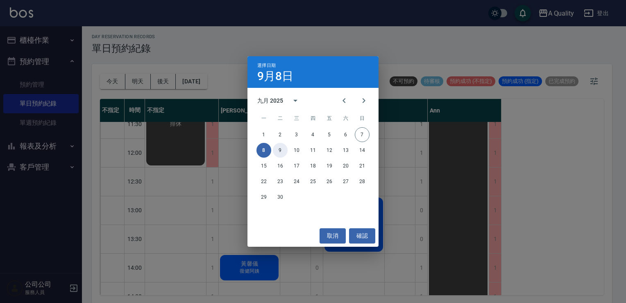
drag, startPoint x: 284, startPoint y: 151, endPoint x: 263, endPoint y: 134, distance: 27.4
click at [284, 151] on button "9" at bounding box center [280, 150] width 15 height 15
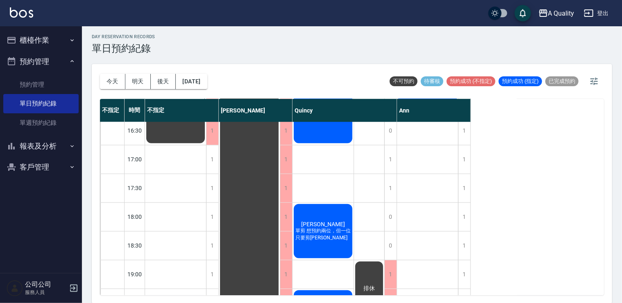
scroll to position [350, 0]
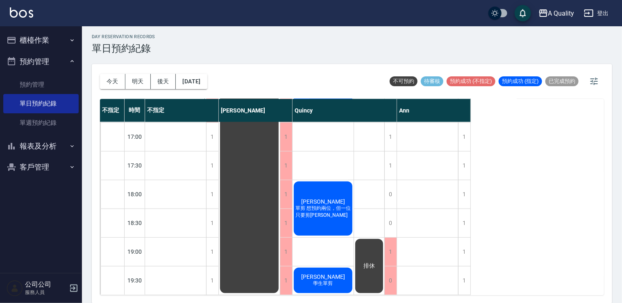
click at [317, 215] on div "[PERSON_NAME]詩 單剪 想預約兩位，但一位只要剪[PERSON_NAME]" at bounding box center [323, 208] width 61 height 57
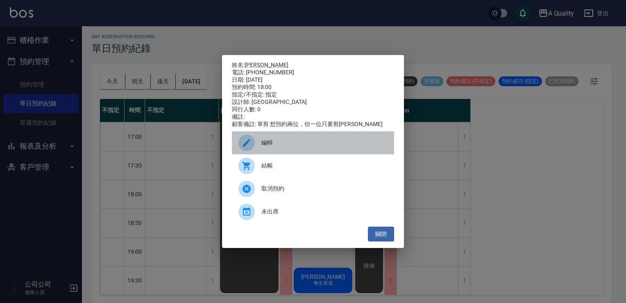
click at [273, 146] on span "編輯" at bounding box center [325, 142] width 126 height 9
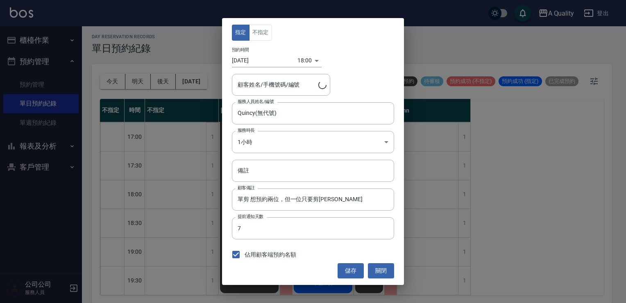
type input "[PERSON_NAME]/0982653026"
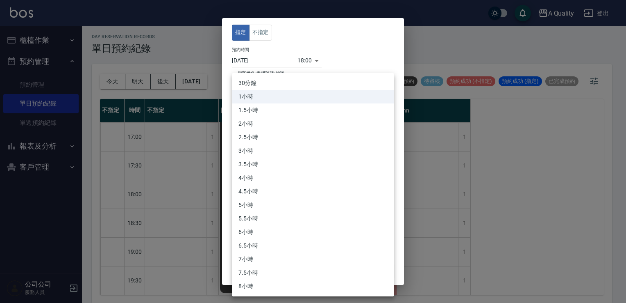
click at [272, 143] on body "A Quality 登出 櫃檯作業 打帳單 帳單列表 營業儀表板 現金收支登錄 每日結帳 排班表 現場電腦打卡 預約管理 預約管理 單日預約紀錄 單週預約紀錄…" at bounding box center [313, 150] width 626 height 305
click at [251, 105] on li "1.5小時" at bounding box center [313, 110] width 162 height 14
type input "3"
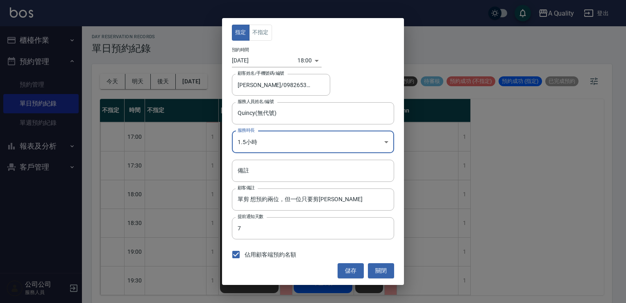
drag, startPoint x: 354, startPoint y: 265, endPoint x: 355, endPoint y: 257, distance: 8.3
click at [354, 265] on button "儲存" at bounding box center [351, 270] width 26 height 15
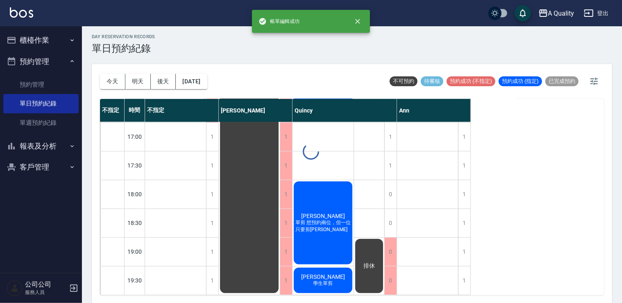
click at [389, 247] on div "0" at bounding box center [390, 251] width 12 height 28
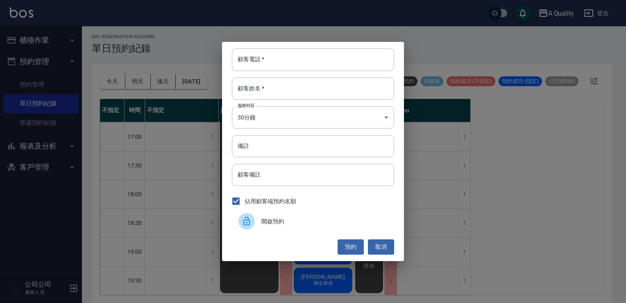
drag, startPoint x: 296, startPoint y: 227, endPoint x: 309, endPoint y: 227, distance: 13.9
click at [298, 227] on div "開啟預約" at bounding box center [313, 220] width 162 height 23
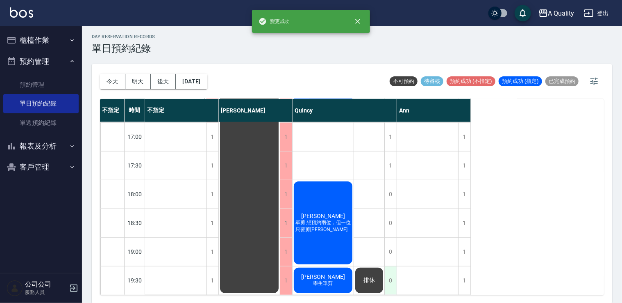
click at [389, 273] on div "0" at bounding box center [390, 280] width 12 height 28
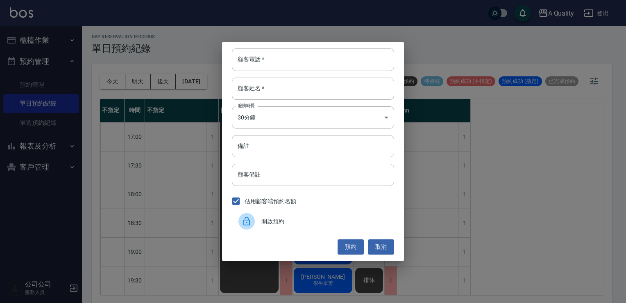
click at [303, 219] on span "開啟預約" at bounding box center [325, 221] width 126 height 9
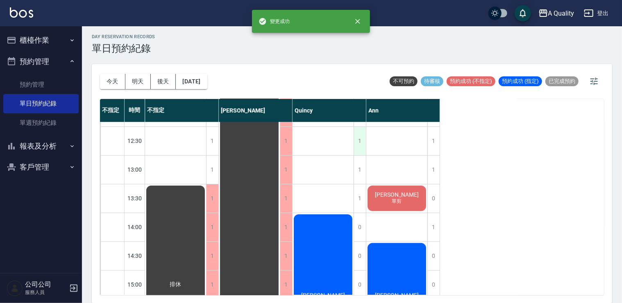
scroll to position [82, 0]
